Goal: Information Seeking & Learning: Find specific fact

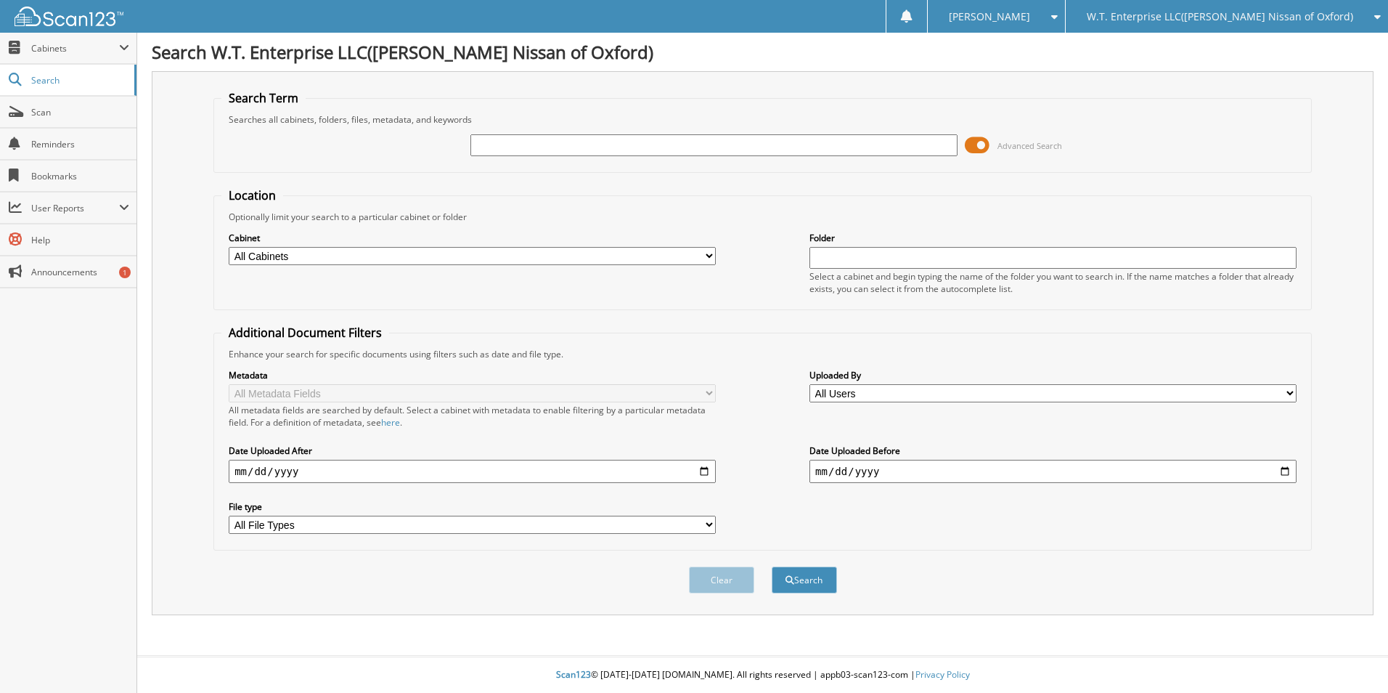
click at [502, 149] on input "text" at bounding box center [714, 145] width 487 height 22
type input "jn199673"
click at [772, 566] on button "Search" at bounding box center [804, 579] width 65 height 27
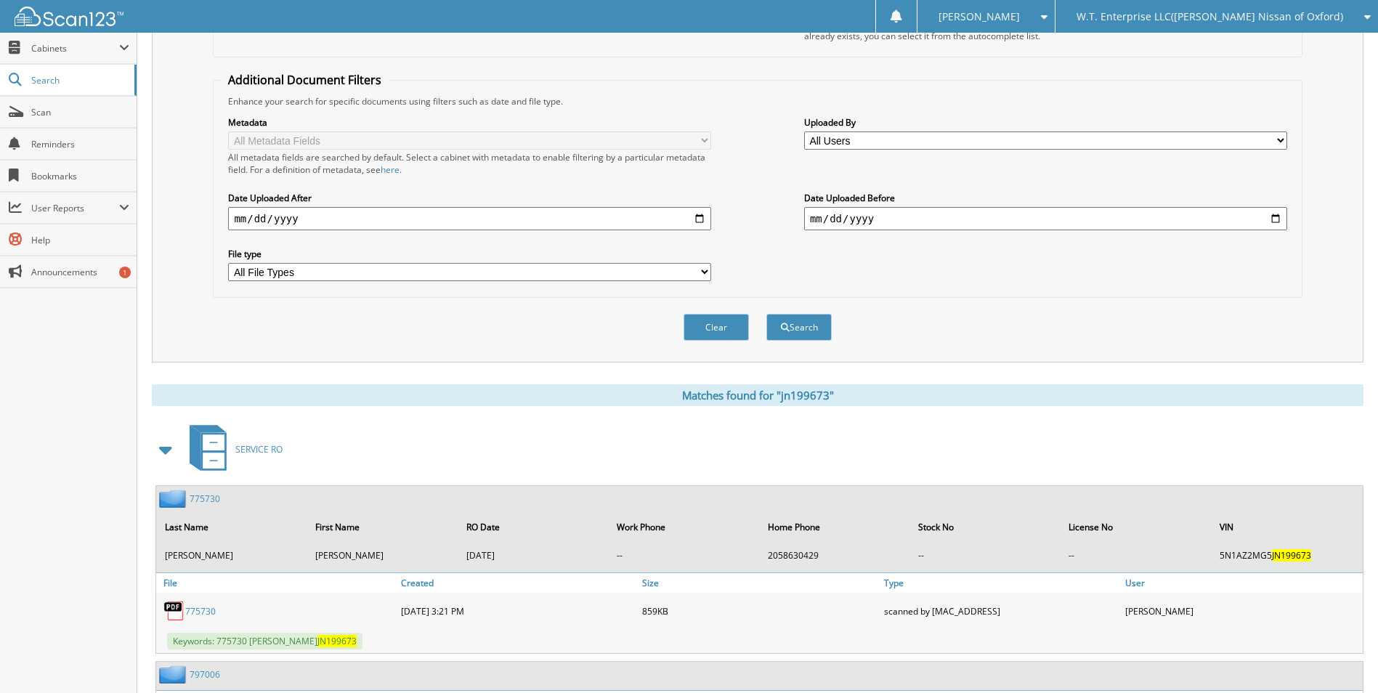
scroll to position [436, 0]
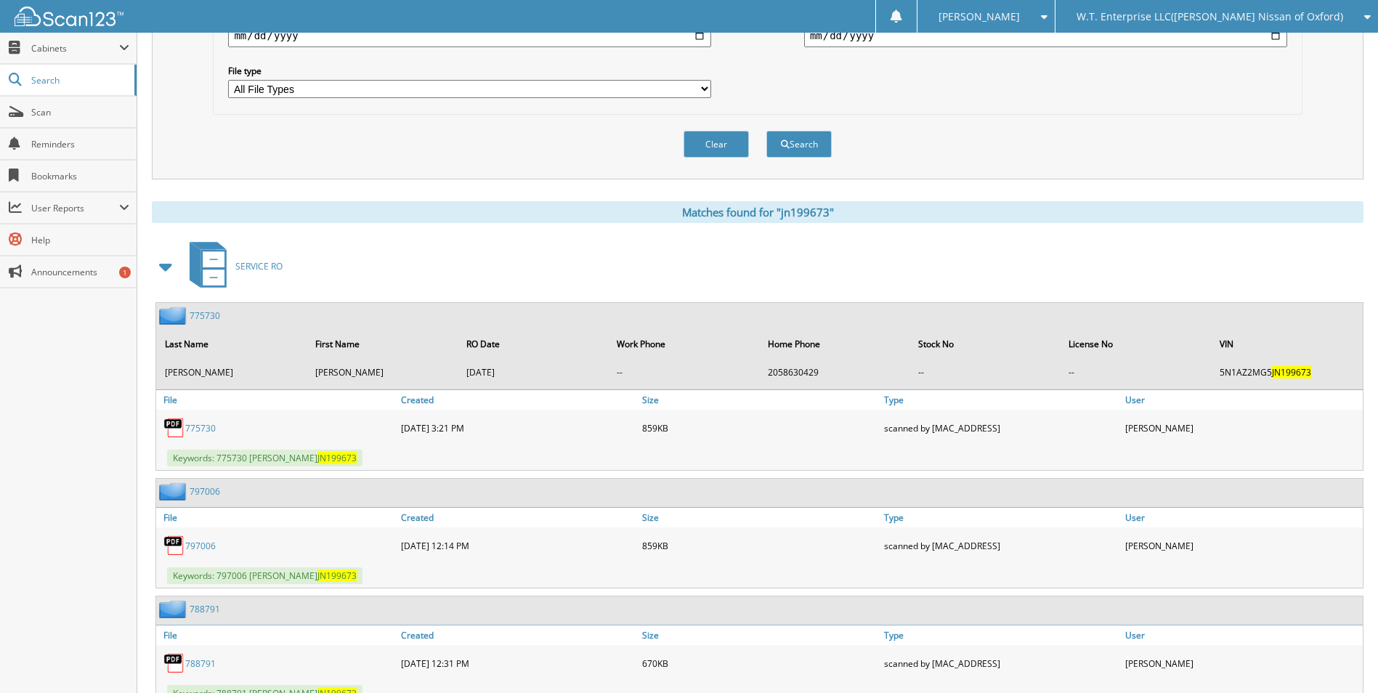
click at [163, 261] on span at bounding box center [166, 266] width 20 height 26
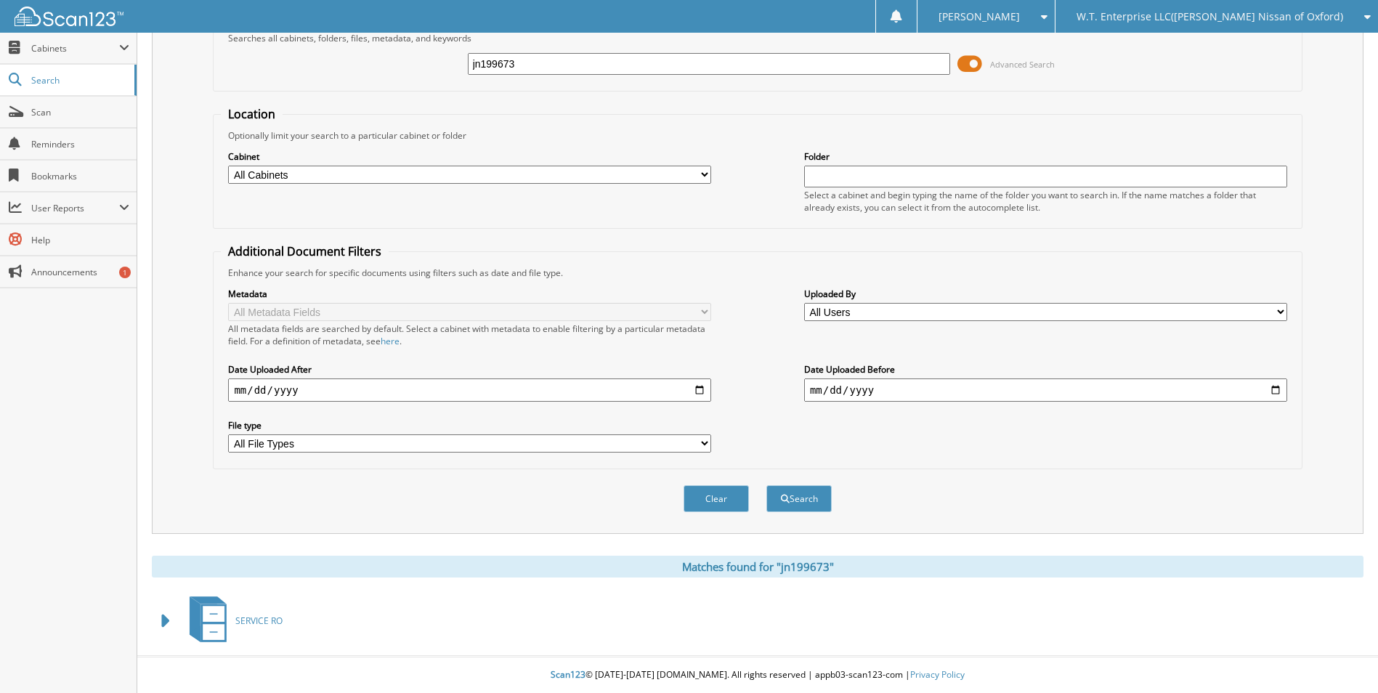
click at [256, 621] on span "SERVICE RO" at bounding box center [258, 620] width 47 height 12
click at [161, 622] on span at bounding box center [166, 621] width 20 height 26
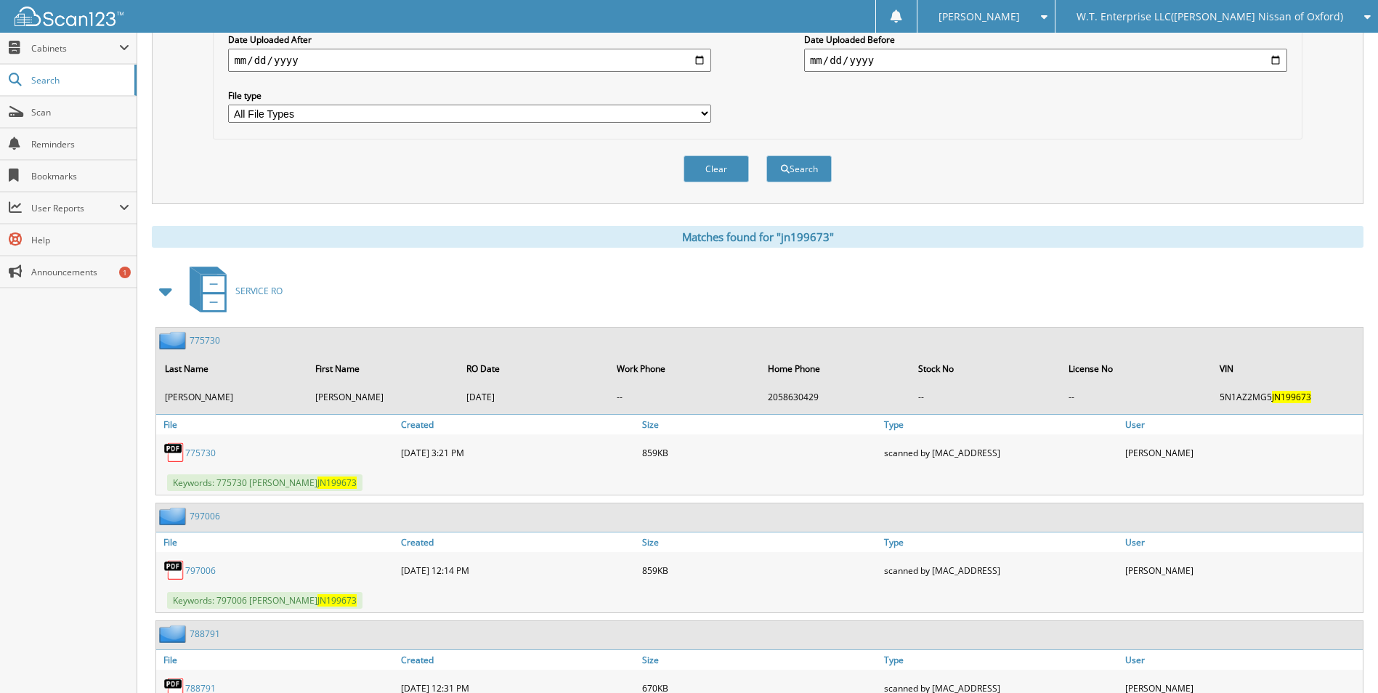
scroll to position [445, 0]
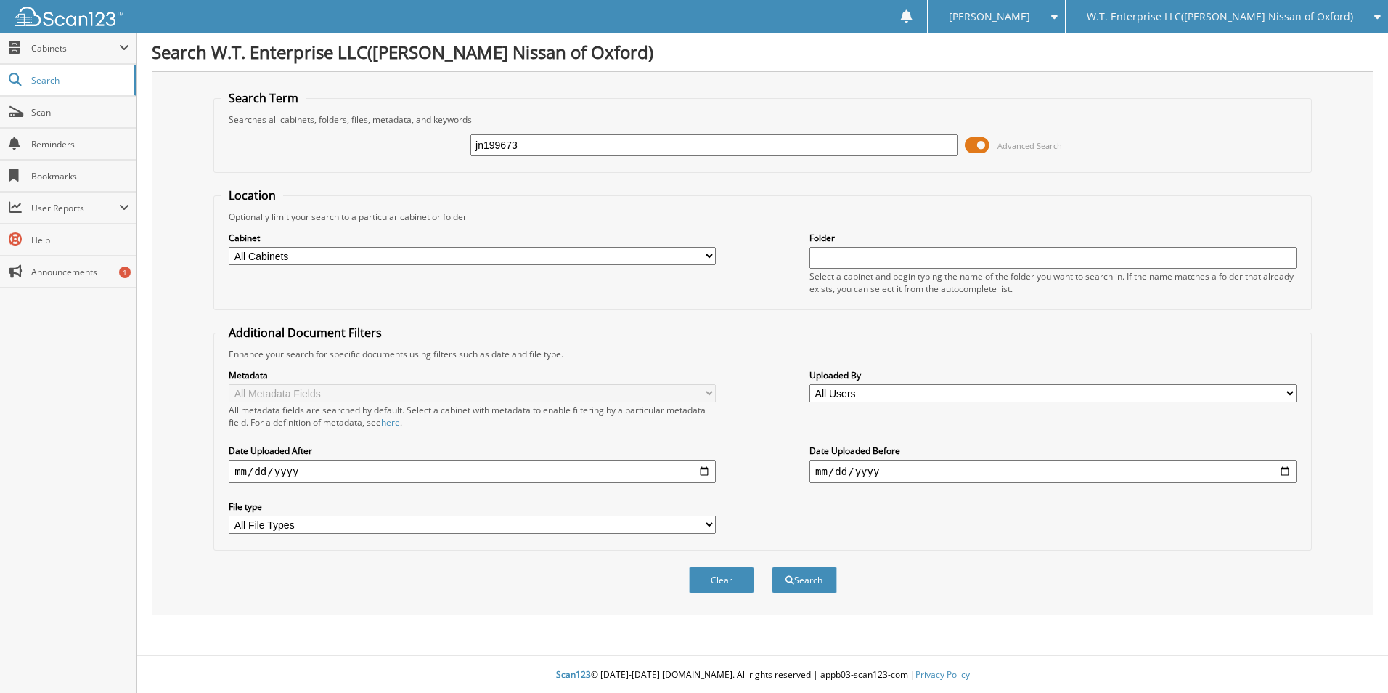
click at [772, 566] on button "Search" at bounding box center [804, 579] width 65 height 27
type input "jn199673."
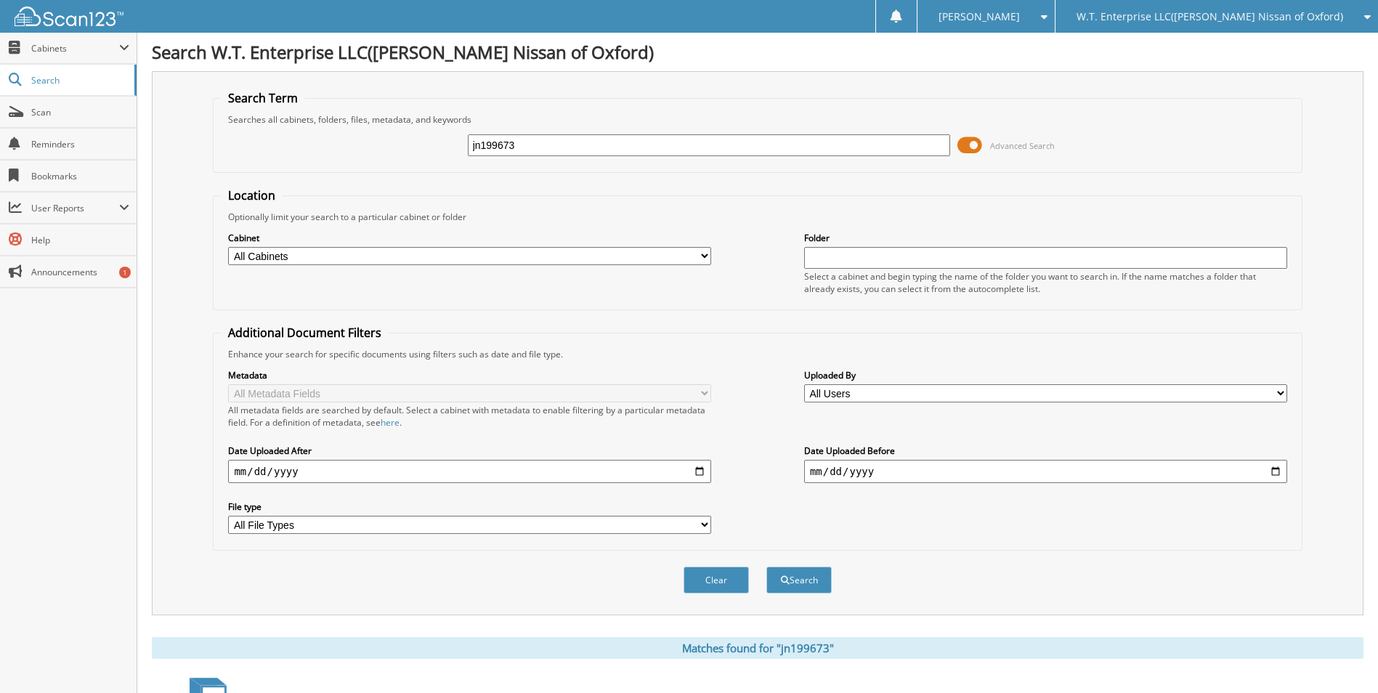
click at [557, 152] on input "jn199673" at bounding box center [709, 145] width 483 height 22
type input "jn19967"
click at [766, 566] on button "Search" at bounding box center [798, 579] width 65 height 27
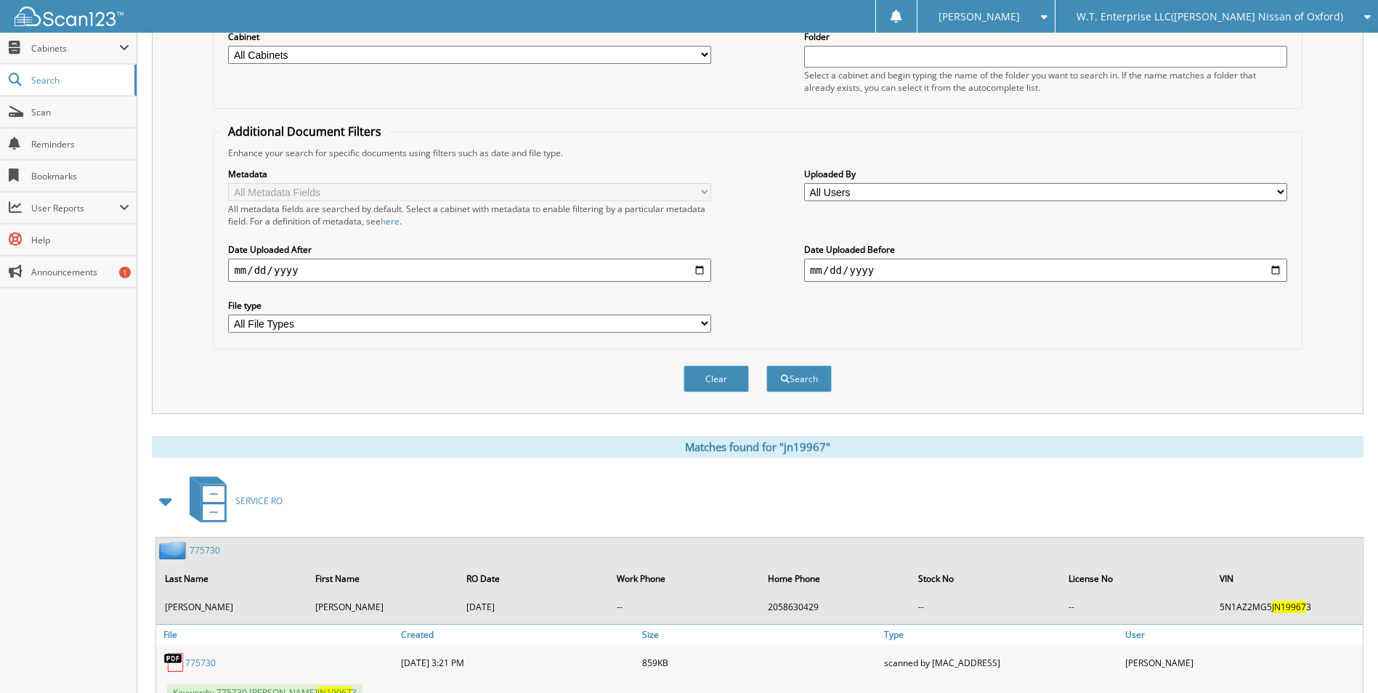
scroll to position [363, 0]
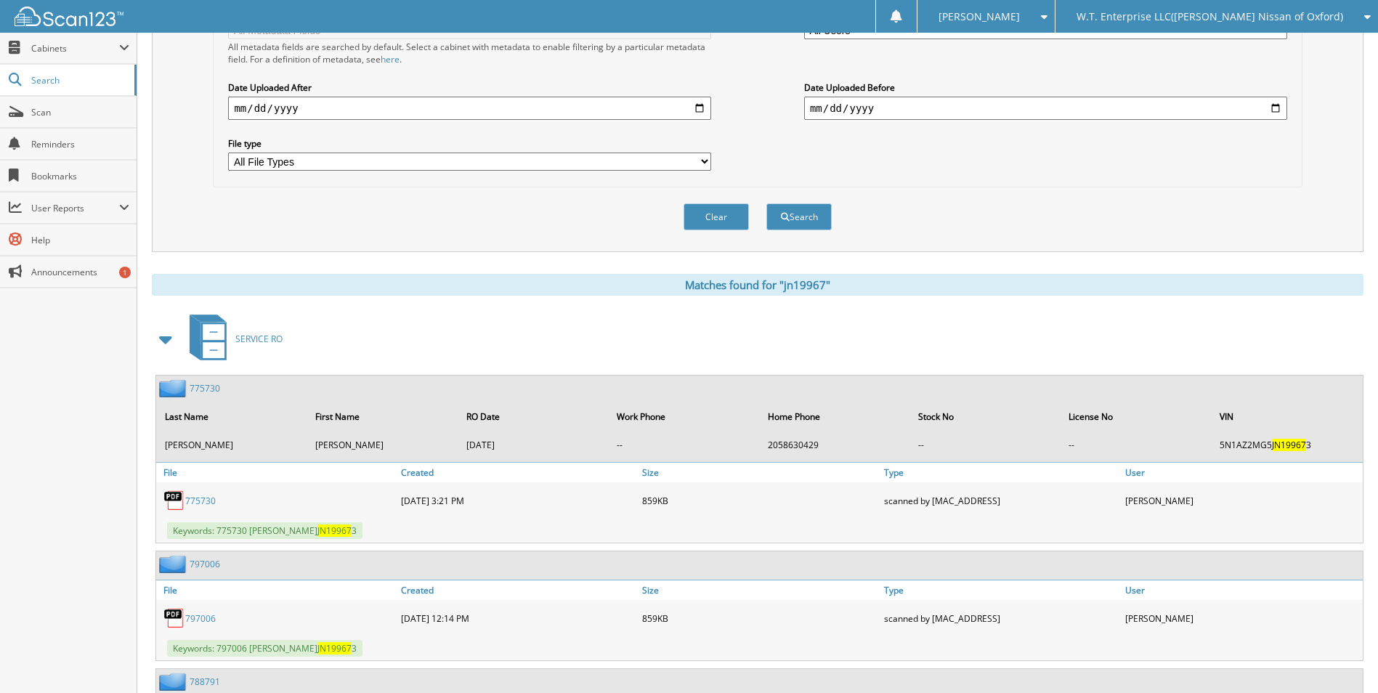
click at [200, 378] on div "775730 Last Name First Name RO Date Work Phone Home Phone Stock No License No […" at bounding box center [759, 418] width 1206 height 86
click at [206, 386] on link "775730" at bounding box center [205, 388] width 31 height 12
